Goal: Find specific page/section: Find specific page/section

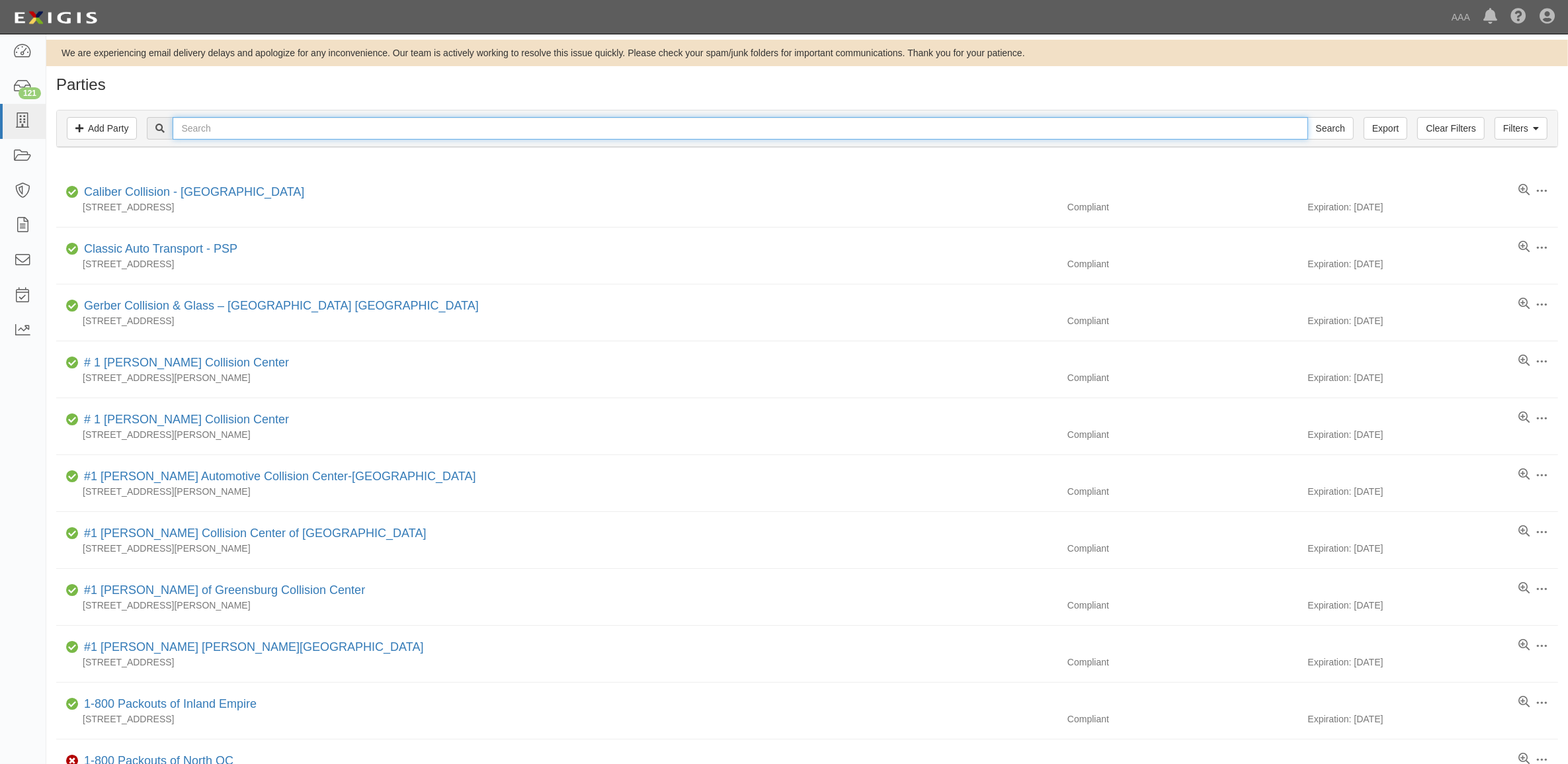
click at [215, 126] on input "text" at bounding box center [739, 128] width 1135 height 23
click at [194, 123] on input "S" at bounding box center [739, 128] width 1135 height 23
type input "Shalom"
click at [1308, 117] on input "Search" at bounding box center [1331, 128] width 46 height 23
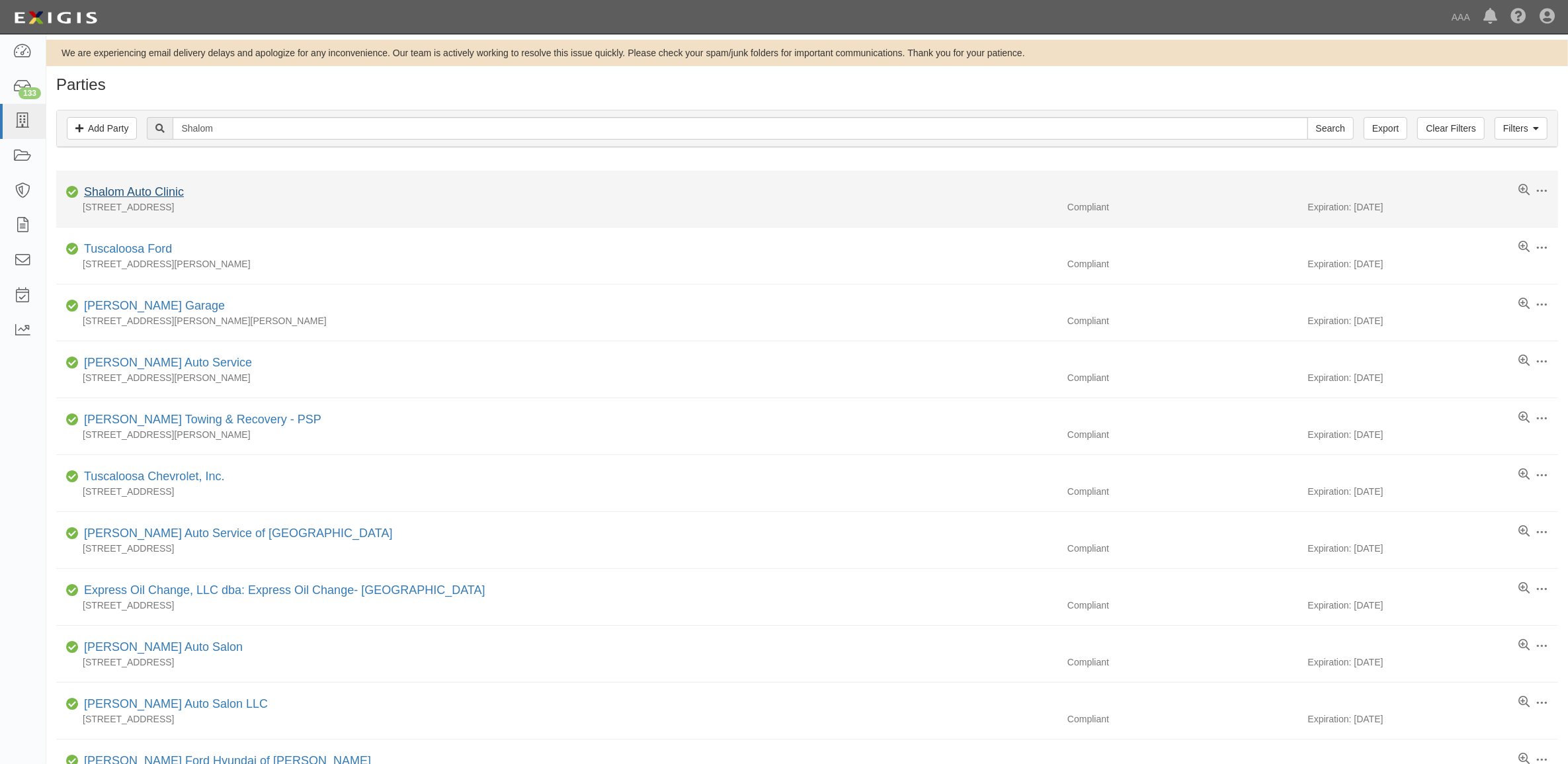
drag, startPoint x: 140, startPoint y: 203, endPoint x: 142, endPoint y: 194, distance: 9.2
click at [140, 203] on div "[STREET_ADDRESS]" at bounding box center [557, 207] width 1001 height 13
click at [142, 193] on link "Shalom Auto Clinic" at bounding box center [134, 191] width 100 height 13
